Goal: Ask a question

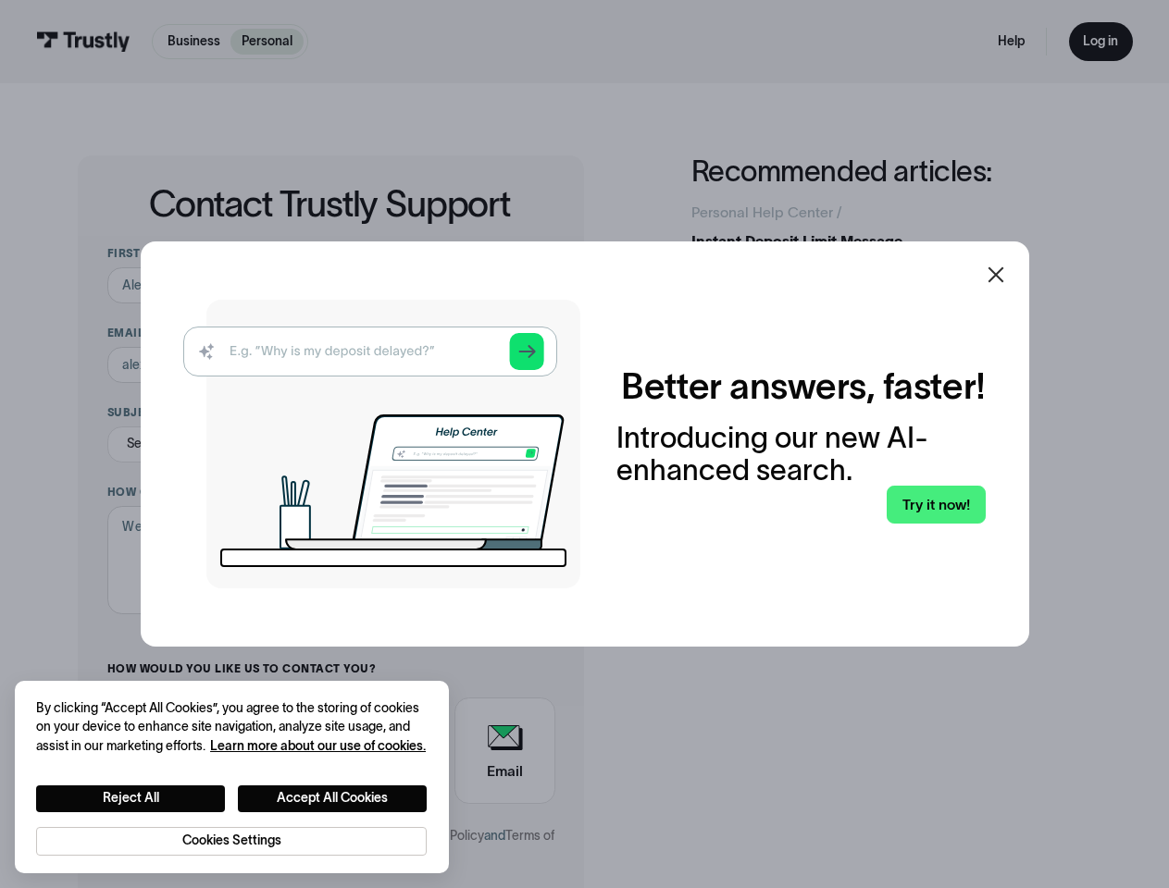
click at [580, 444] on img at bounding box center [381, 444] width 397 height 289
click at [1003, 275] on icon at bounding box center [995, 275] width 16 height 16
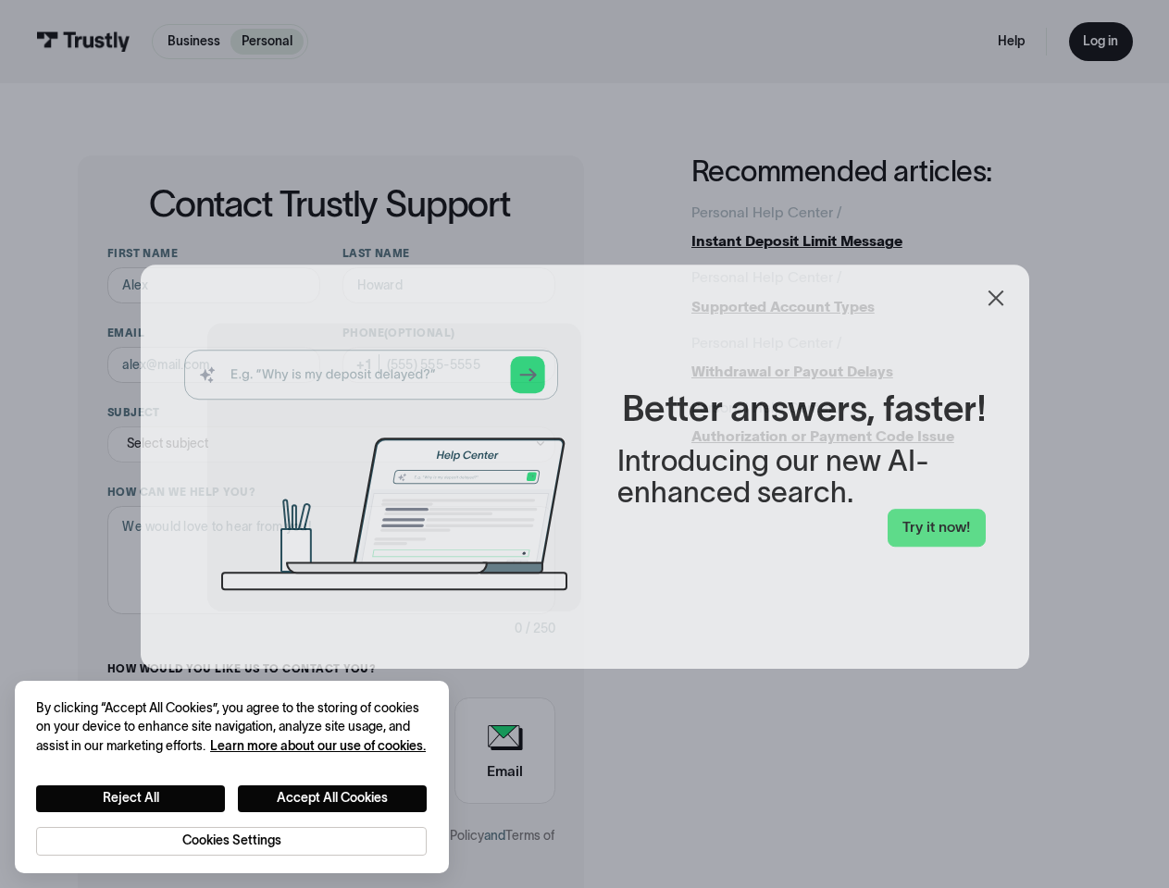
click at [130, 798] on button "Reject All" at bounding box center [130, 799] width 189 height 27
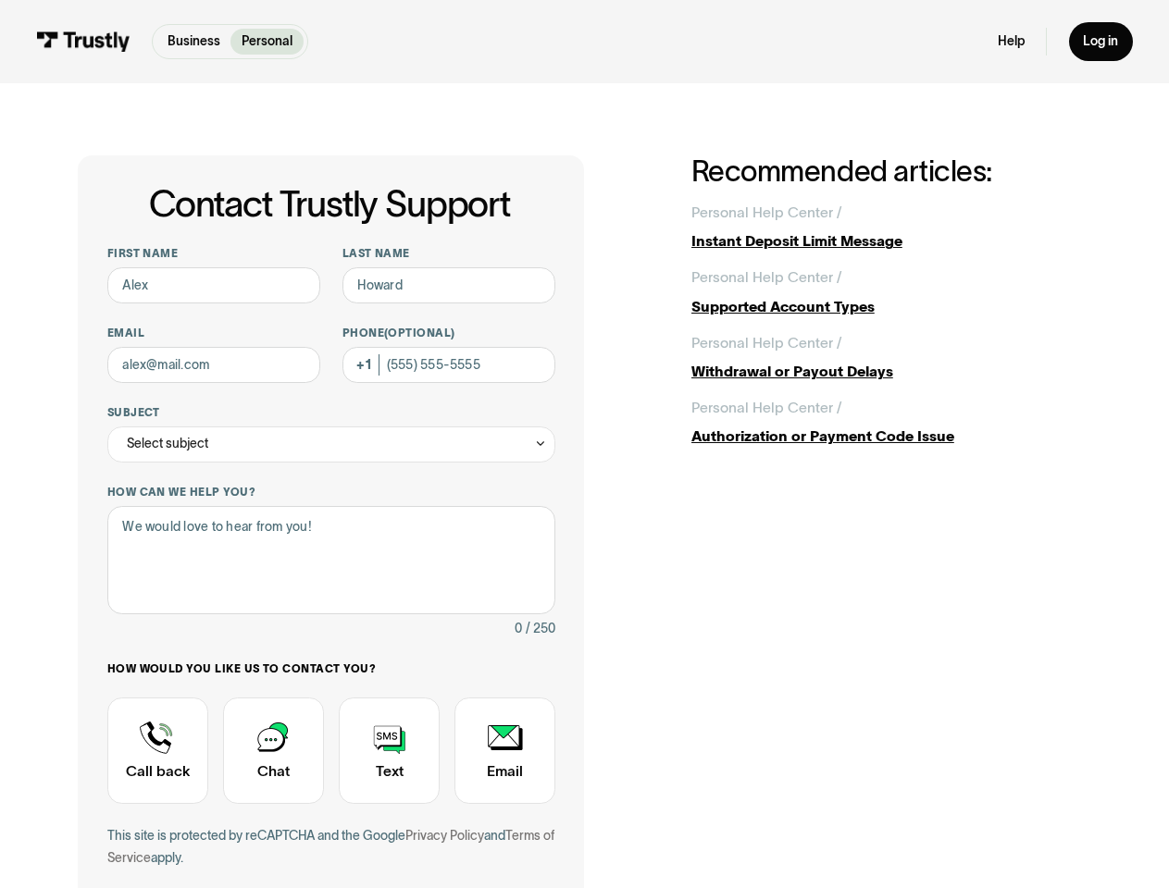
click at [333, 798] on div "How would you like us to contact you? Unavailable placeholder message Call back…" at bounding box center [331, 733] width 449 height 143
click at [231, 840] on div "This site is protected by reCAPTCHA and the Google Privacy Policy and Terms of …" at bounding box center [331, 846] width 449 height 43
